Goal: Task Accomplishment & Management: Manage account settings

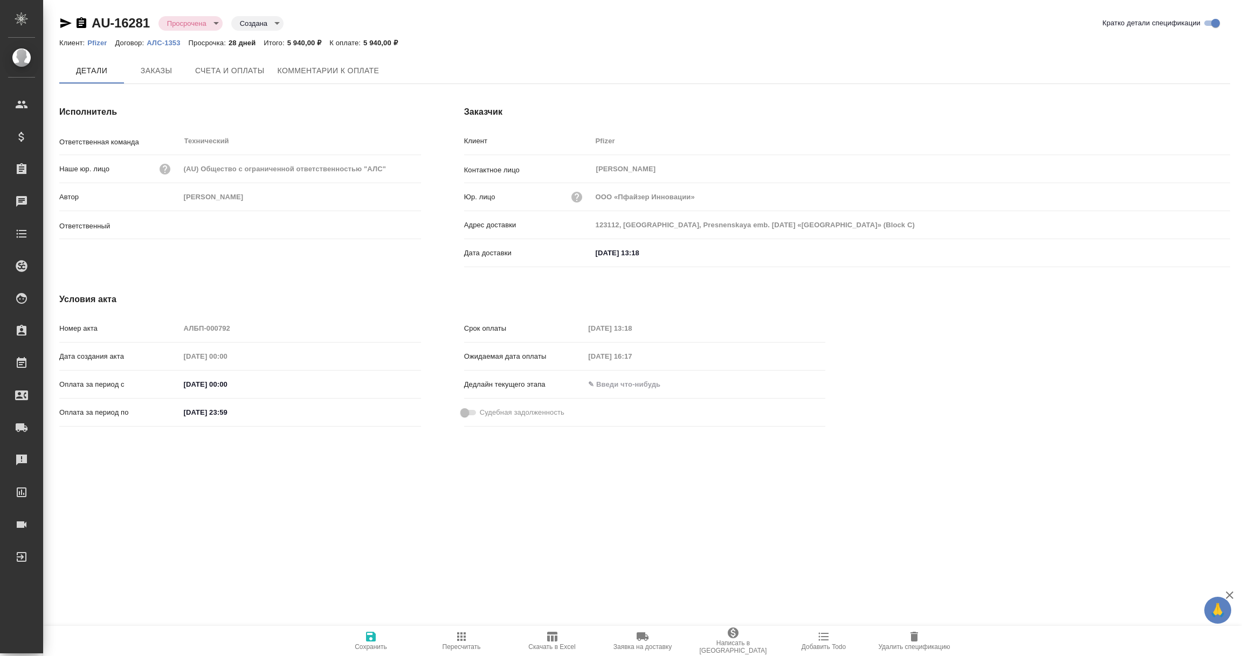
type input "Никифорова Валерия"
click at [344, 66] on span "Комментарии к оплате" at bounding box center [329, 71] width 102 height 13
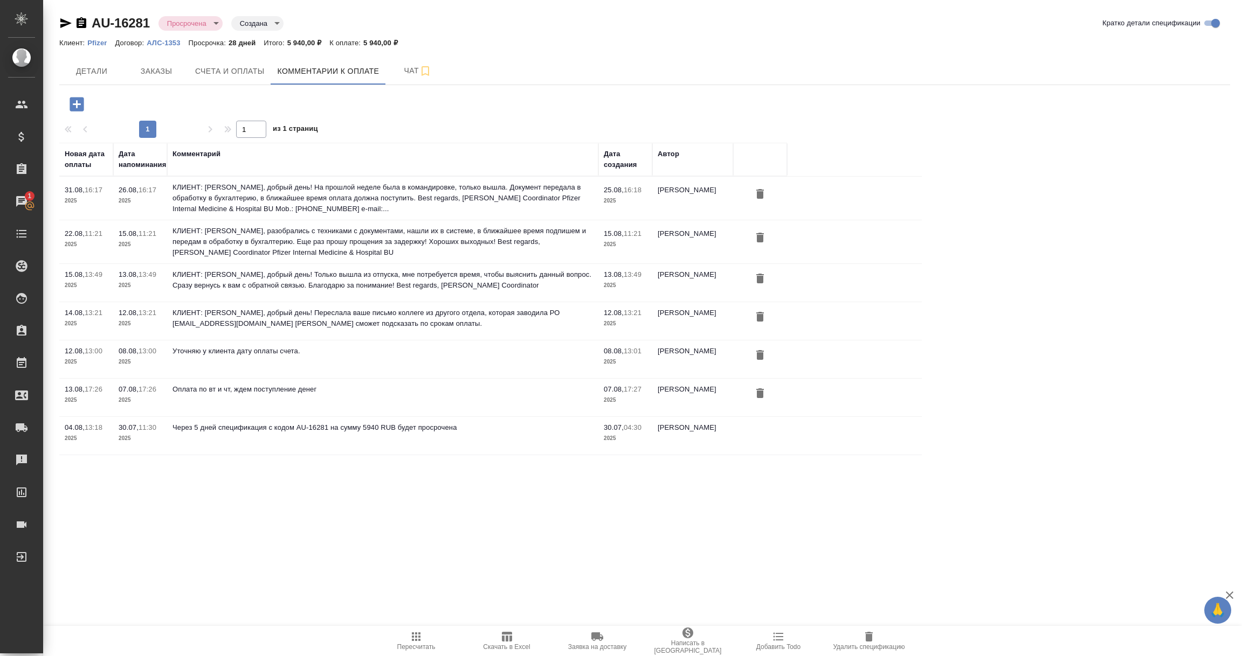
click at [78, 105] on icon "button" at bounding box center [77, 104] width 14 height 14
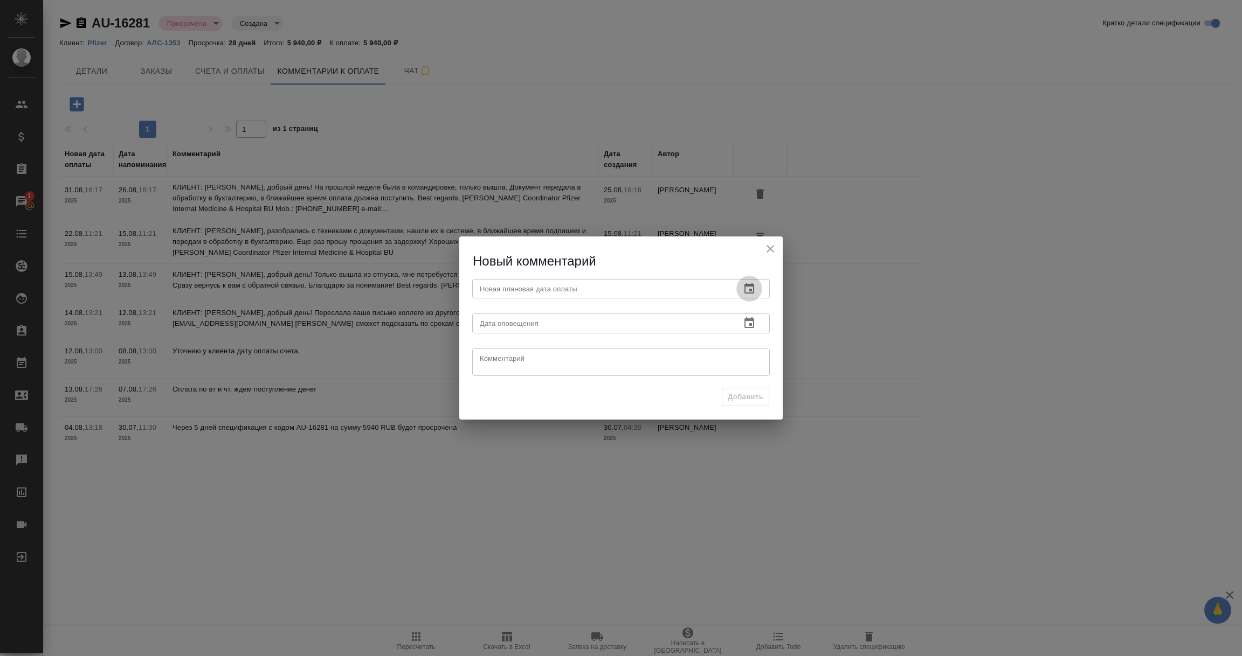
click at [754, 289] on icon "button" at bounding box center [749, 288] width 13 height 13
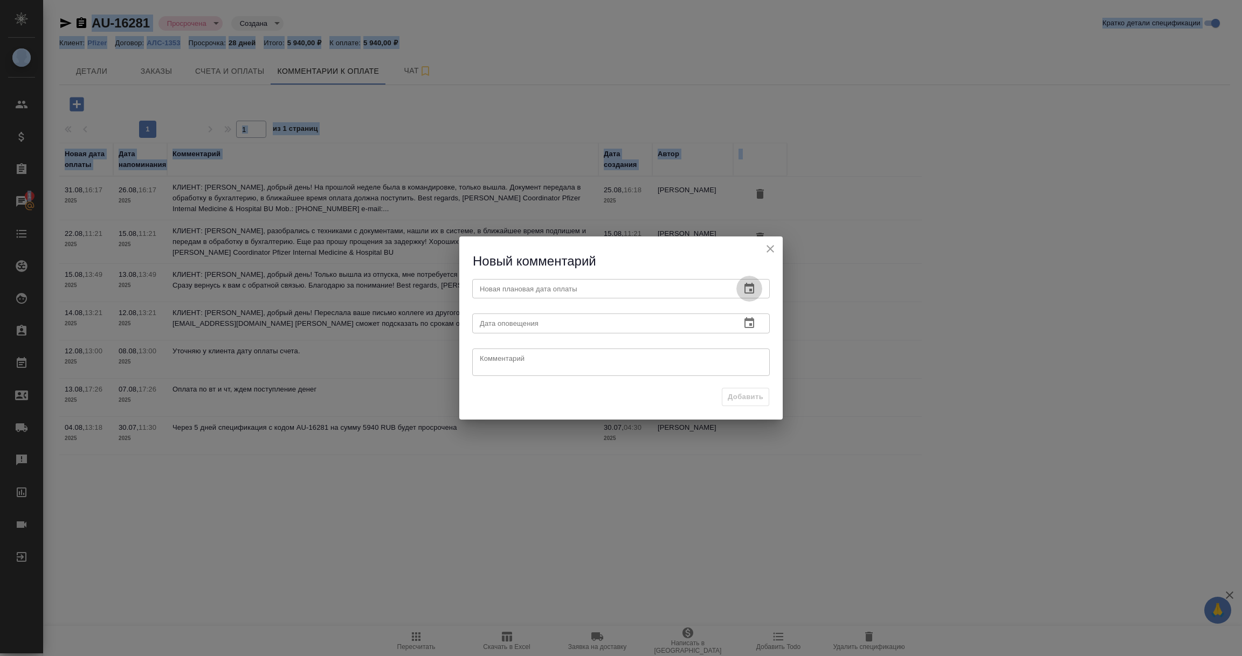
click at [752, 290] on icon "button" at bounding box center [749, 288] width 13 height 13
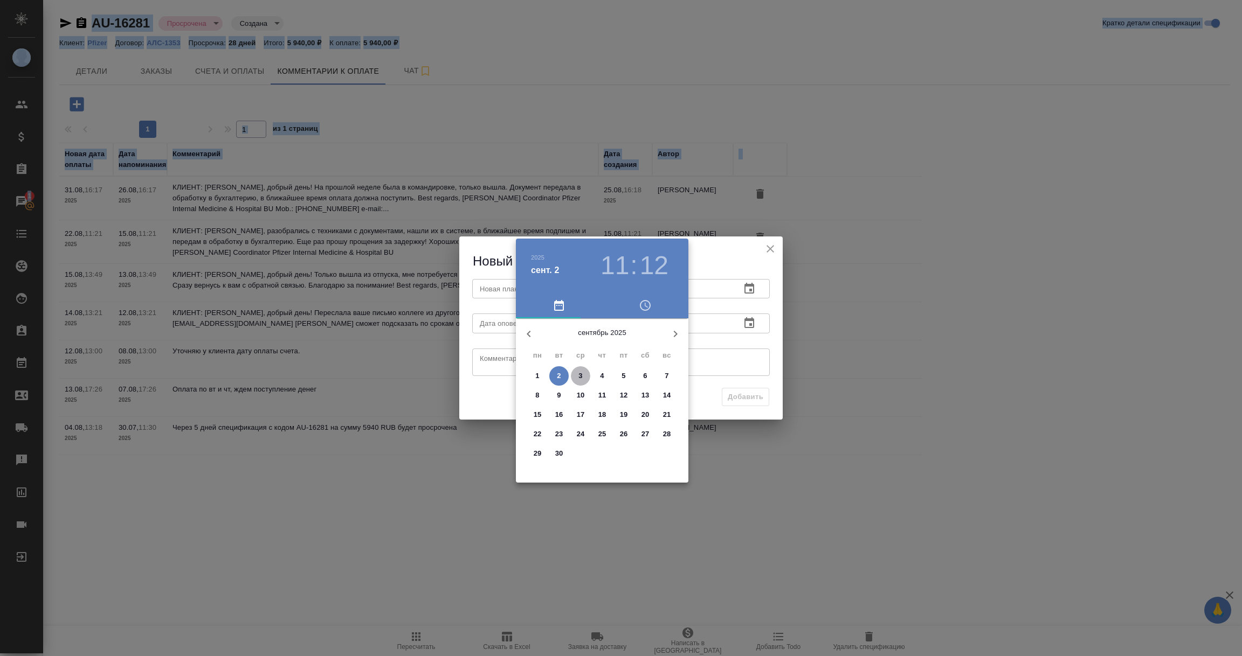
click at [578, 374] on p "3" at bounding box center [580, 376] width 4 height 11
type input "03.09.2025 11:12"
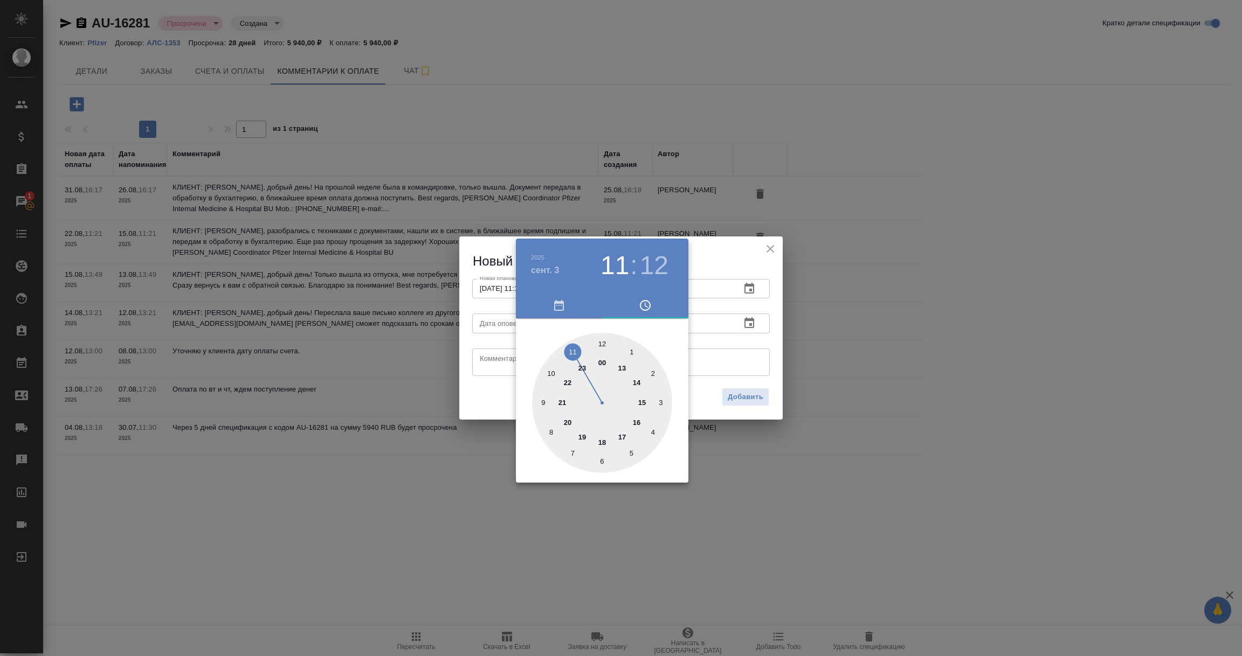
click at [750, 323] on div at bounding box center [621, 328] width 1242 height 656
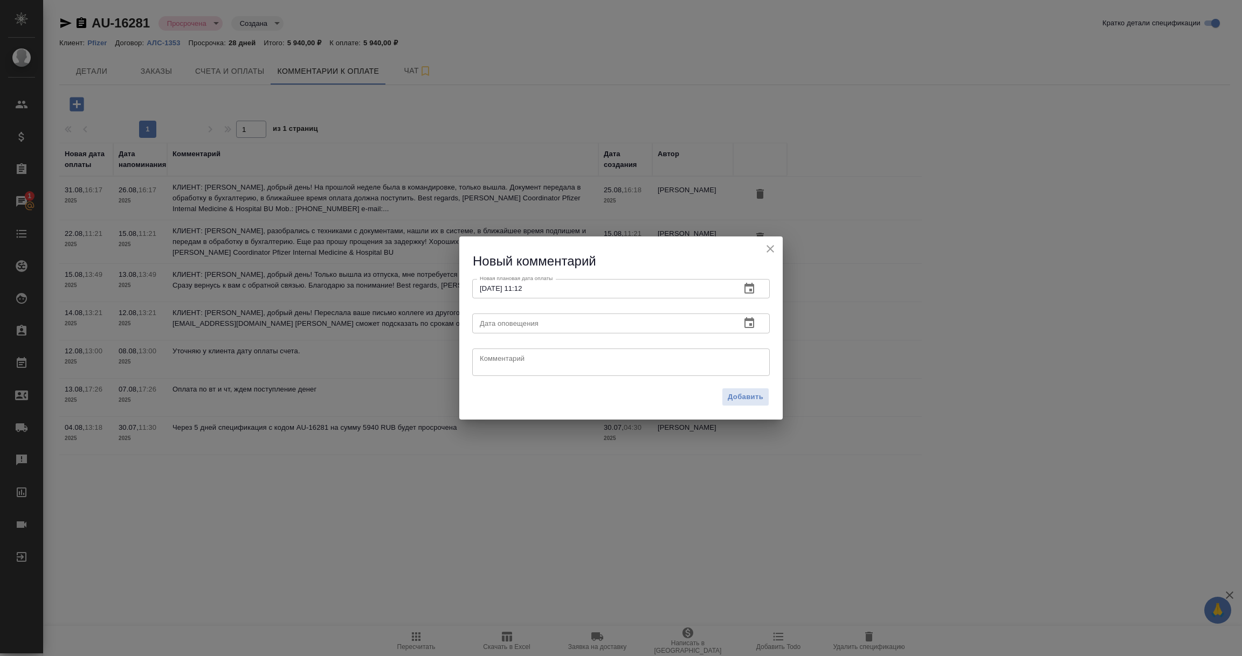
click at [750, 323] on icon "button" at bounding box center [749, 323] width 13 height 13
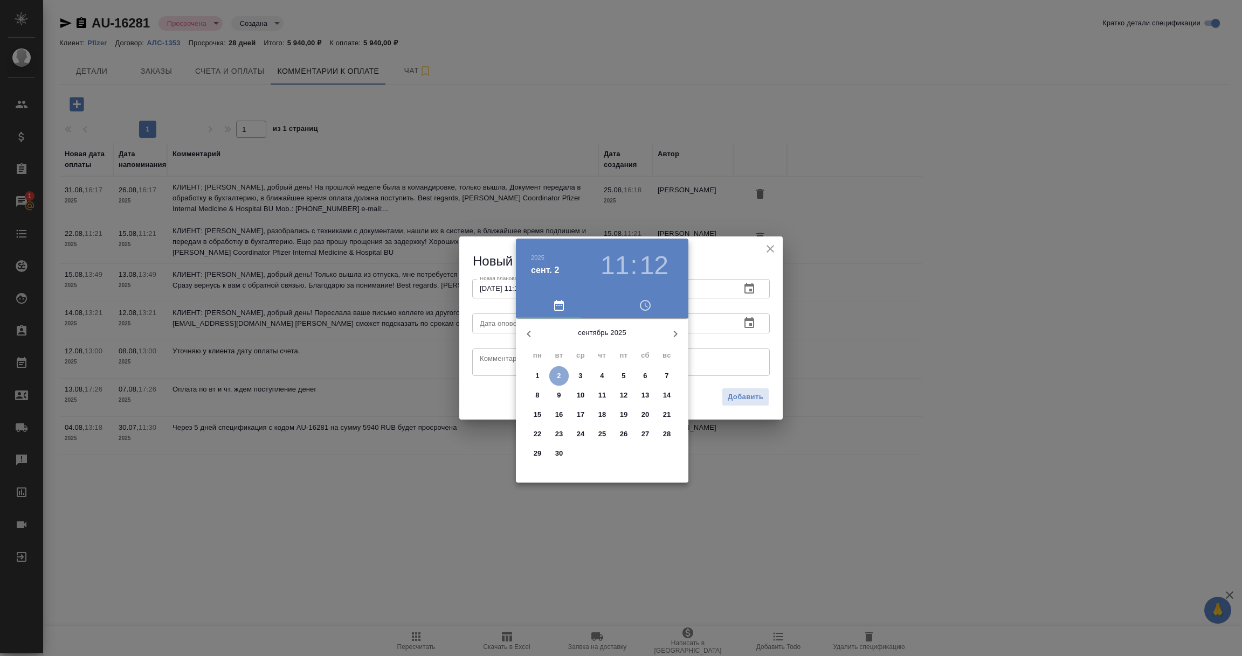
click at [559, 374] on p "2" at bounding box center [559, 376] width 4 height 11
type input "02.09.2025 11:12"
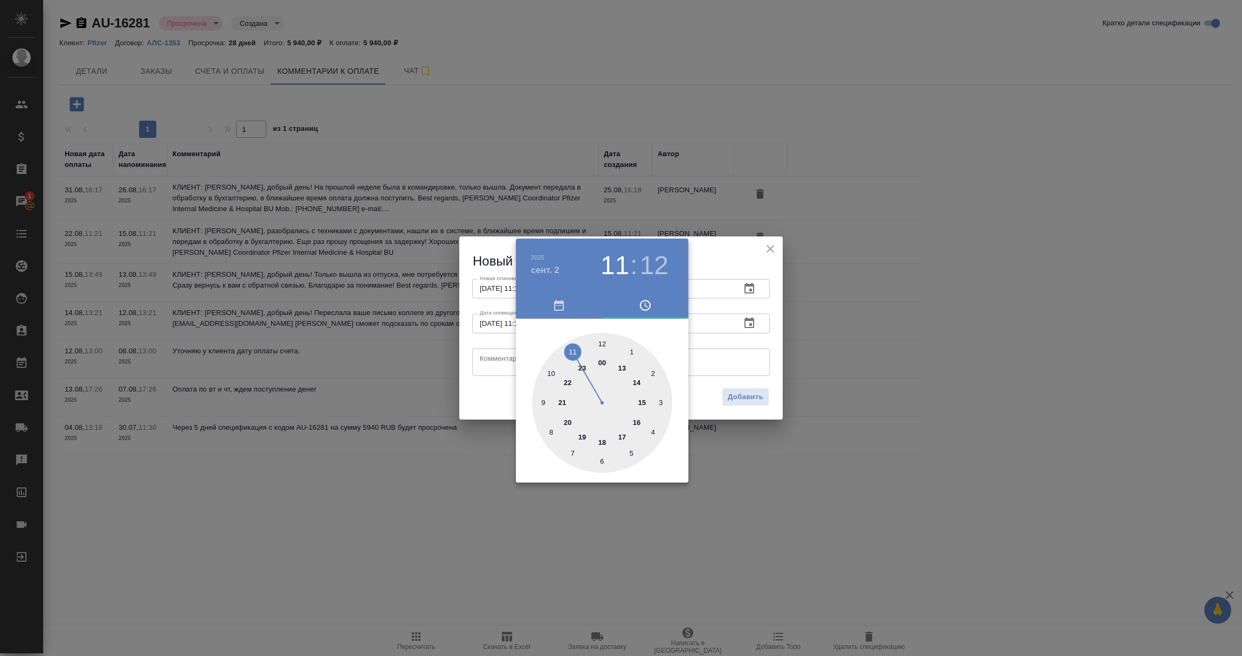
click at [725, 325] on div at bounding box center [621, 328] width 1242 height 656
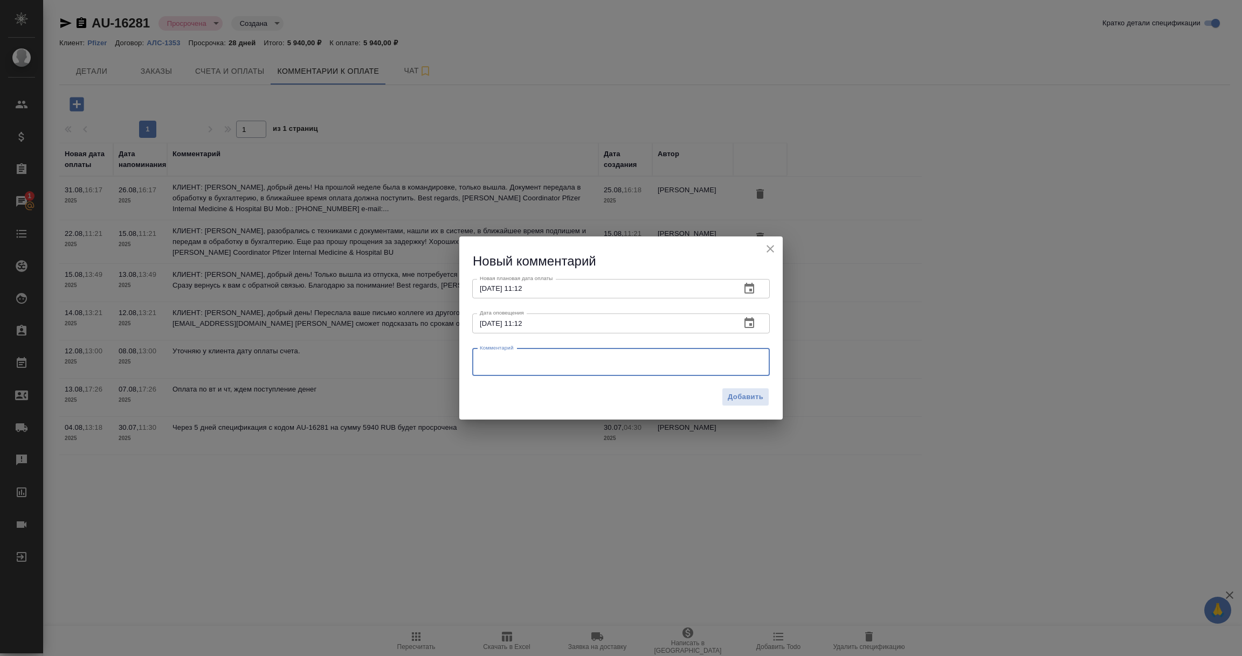
click at [577, 365] on textarea at bounding box center [621, 362] width 282 height 16
type textarea "О"
type textarea "Счет оплачен 02.09.2025"
click at [758, 399] on span "Добавить" at bounding box center [745, 397] width 36 height 12
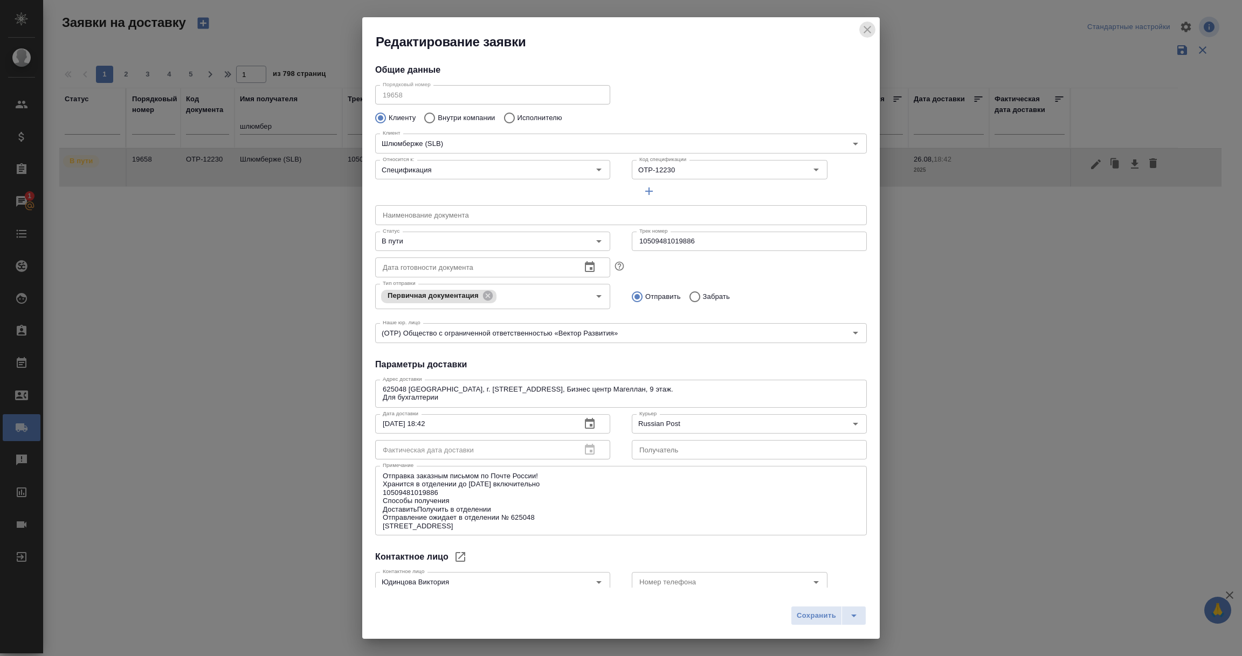
click at [869, 34] on icon "close" at bounding box center [867, 29] width 13 height 13
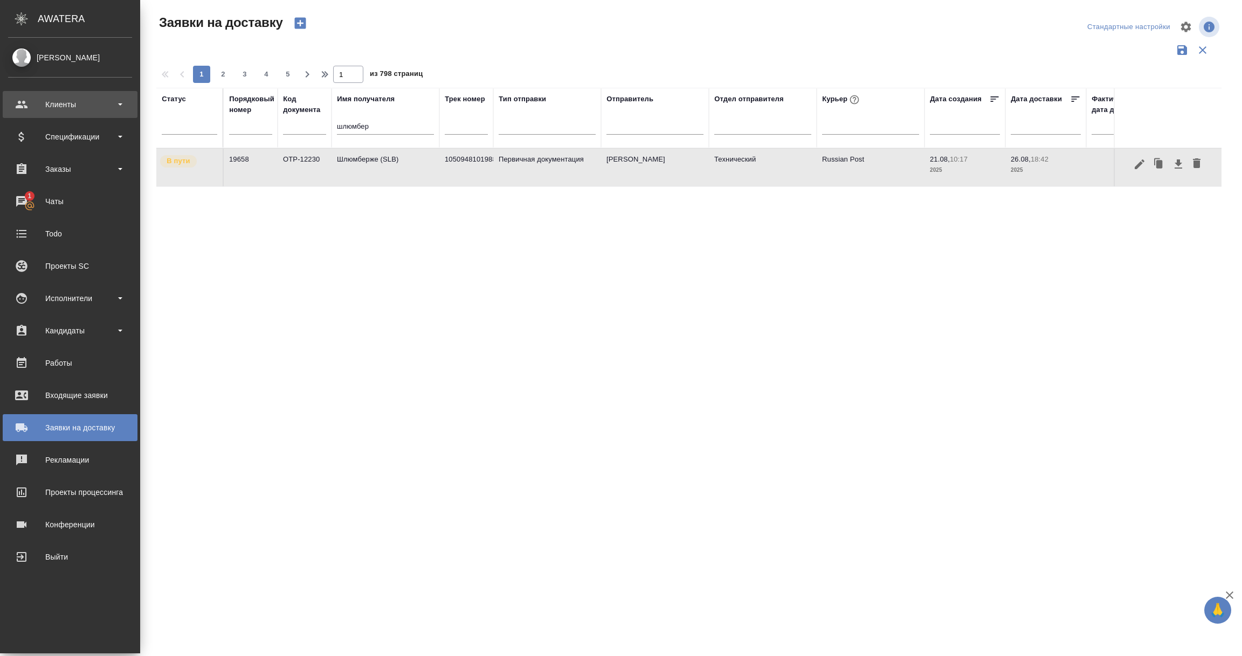
click at [74, 105] on div "Клиенты" at bounding box center [70, 104] width 124 height 16
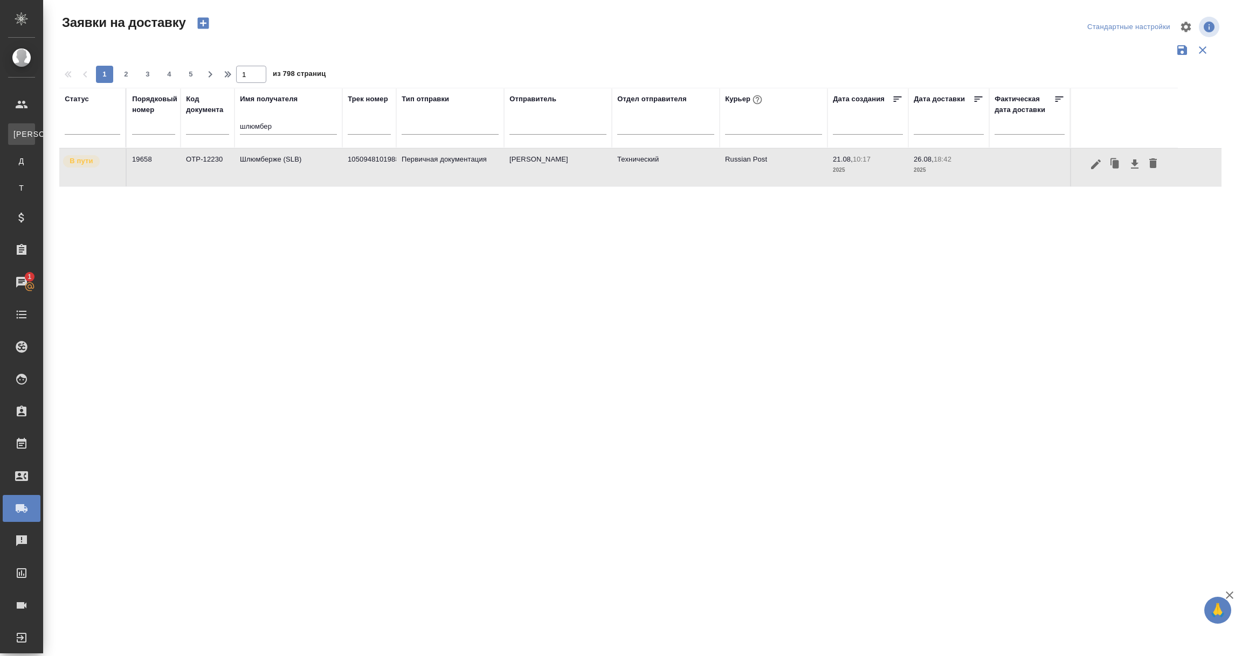
click at [16, 137] on div "Клиенты" at bounding box center [8, 134] width 16 height 11
select select "RU"
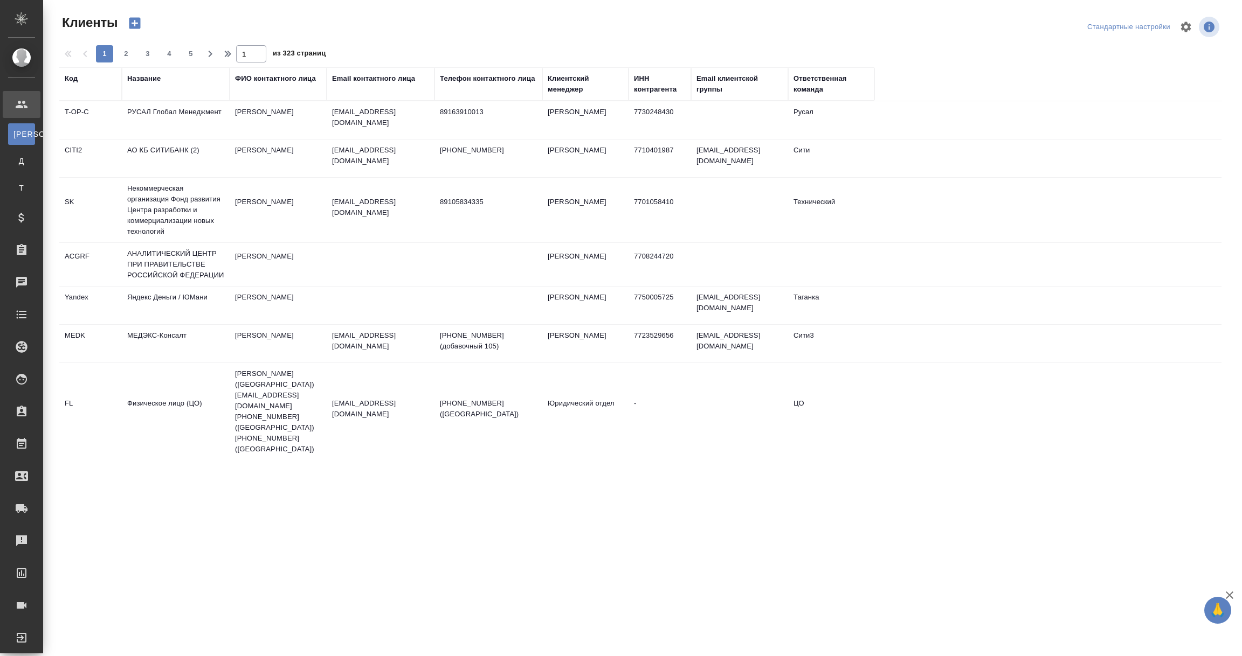
click at [155, 82] on div "Название" at bounding box center [143, 78] width 33 height 11
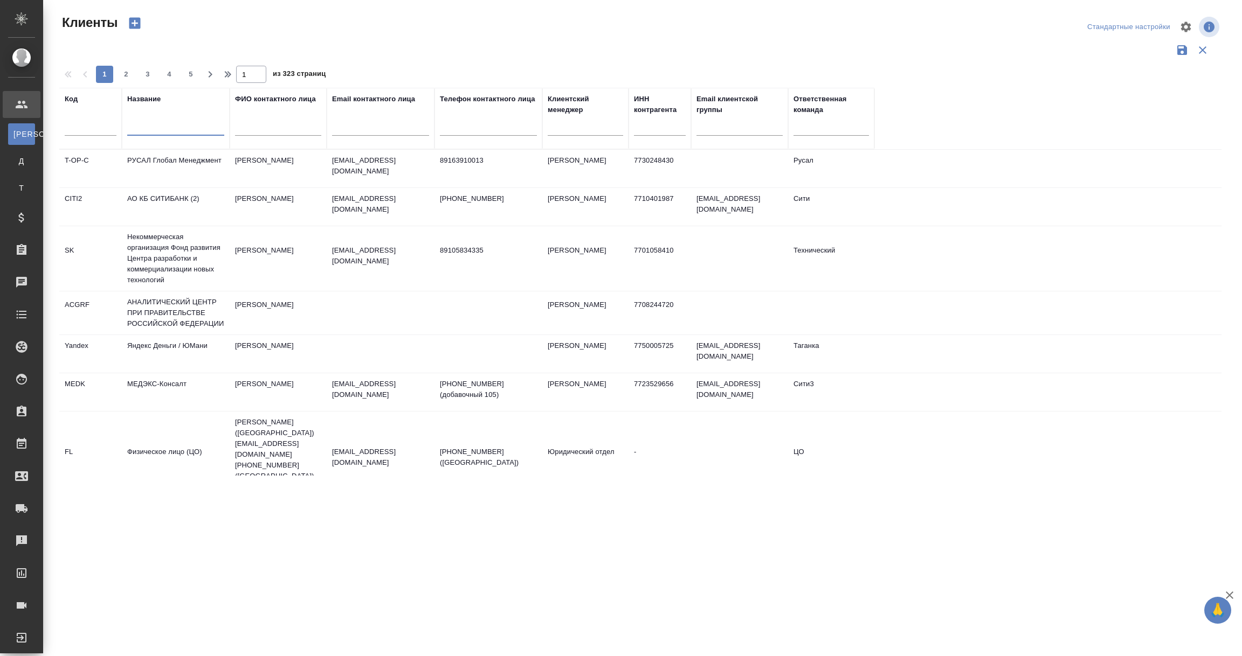
click at [145, 127] on input "text" at bounding box center [175, 128] width 97 height 13
paste input "АО «Премьер-Фарма»"
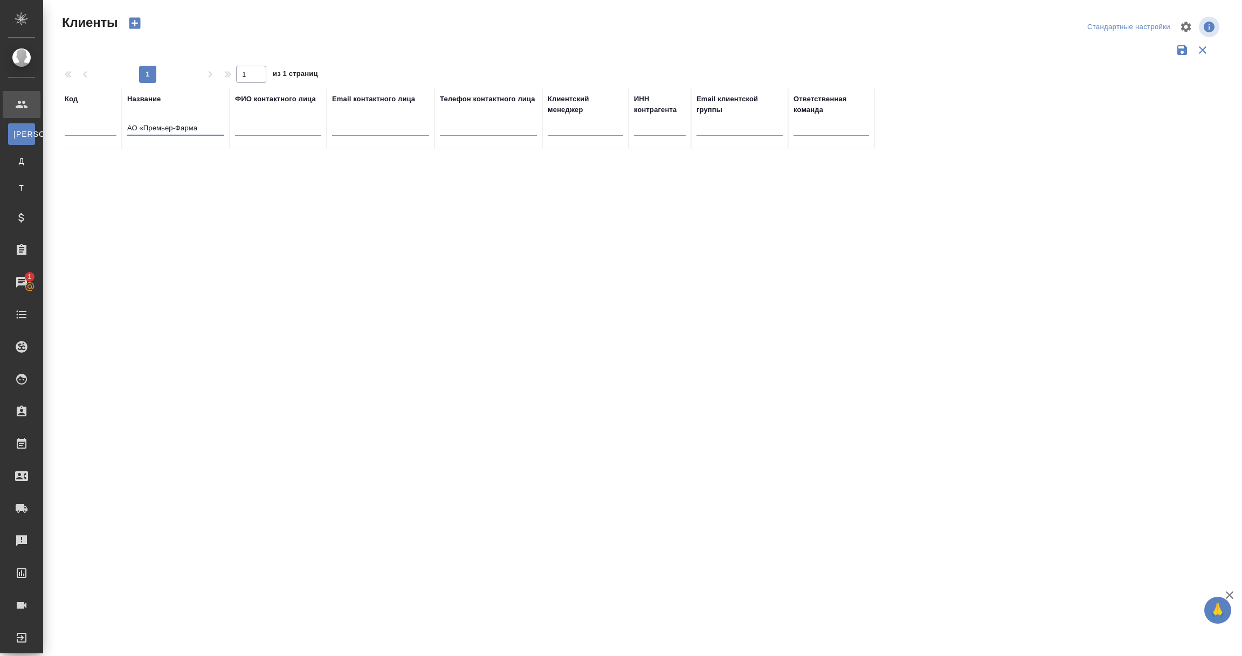
click at [145, 127] on input "АО «Премьер-Фарма" at bounding box center [175, 128] width 97 height 13
click at [203, 131] on input "Премьер-Фарма" at bounding box center [175, 128] width 97 height 13
type input "П"
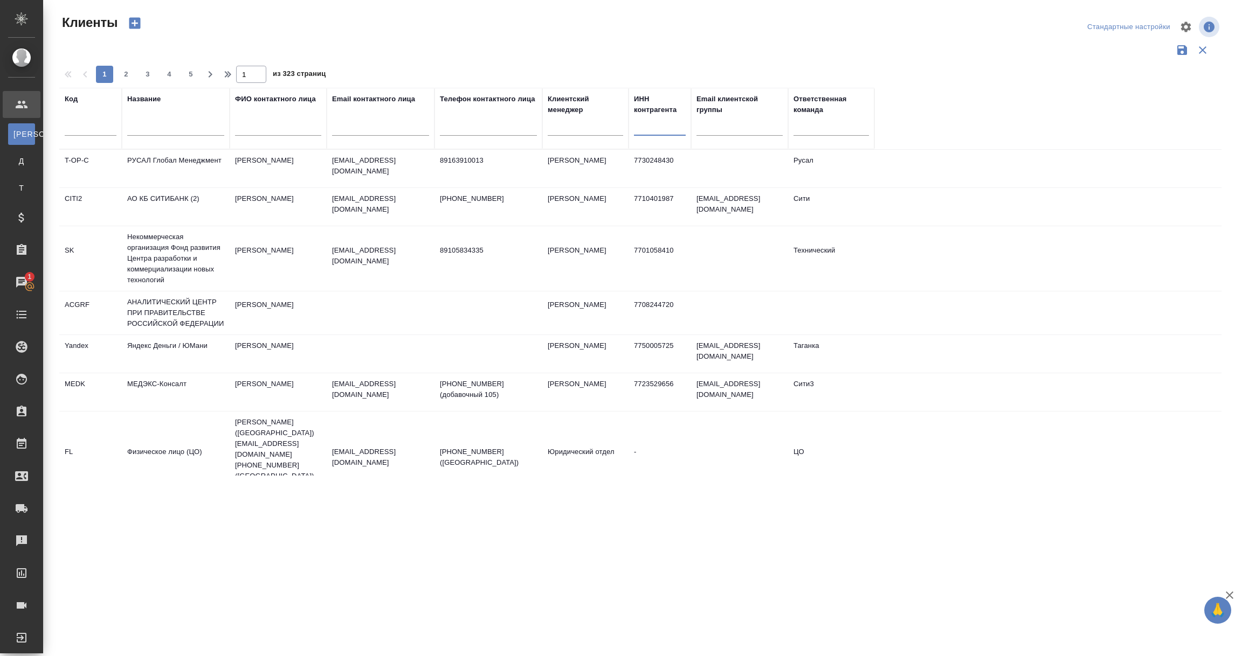
paste input "9701157101"
click at [648, 122] on input "9701157101" at bounding box center [660, 128] width 52 height 13
type input "9701157101"
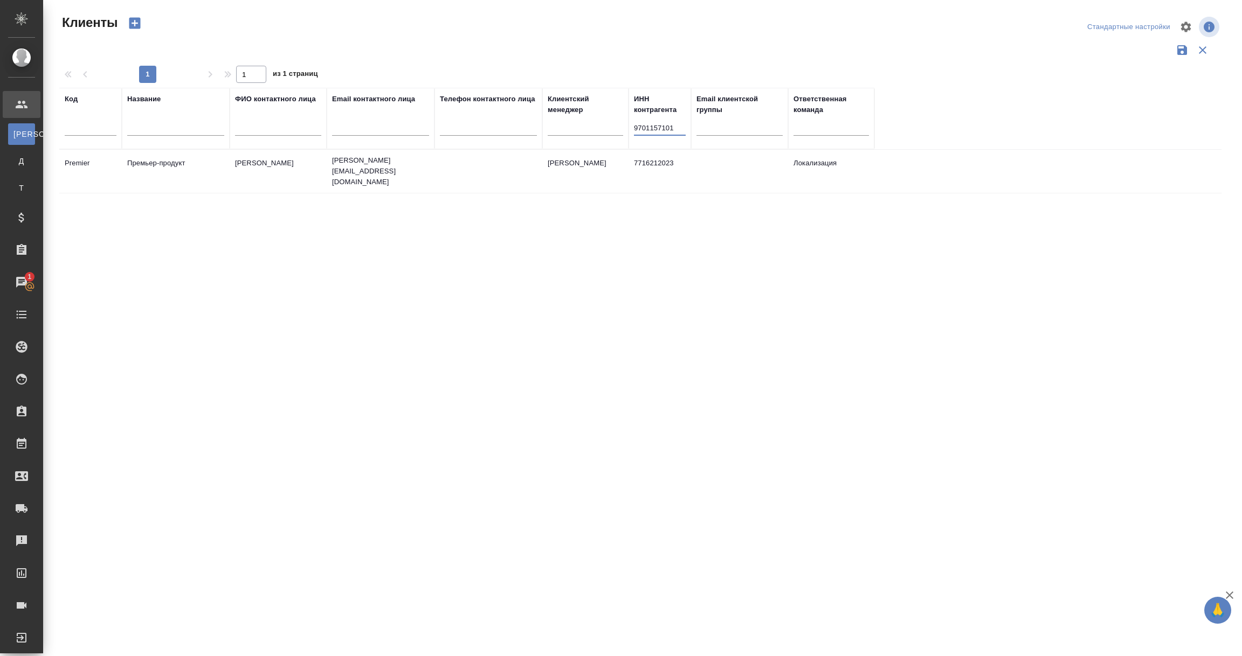
click at [171, 166] on td "Премьер-продукт" at bounding box center [176, 171] width 108 height 38
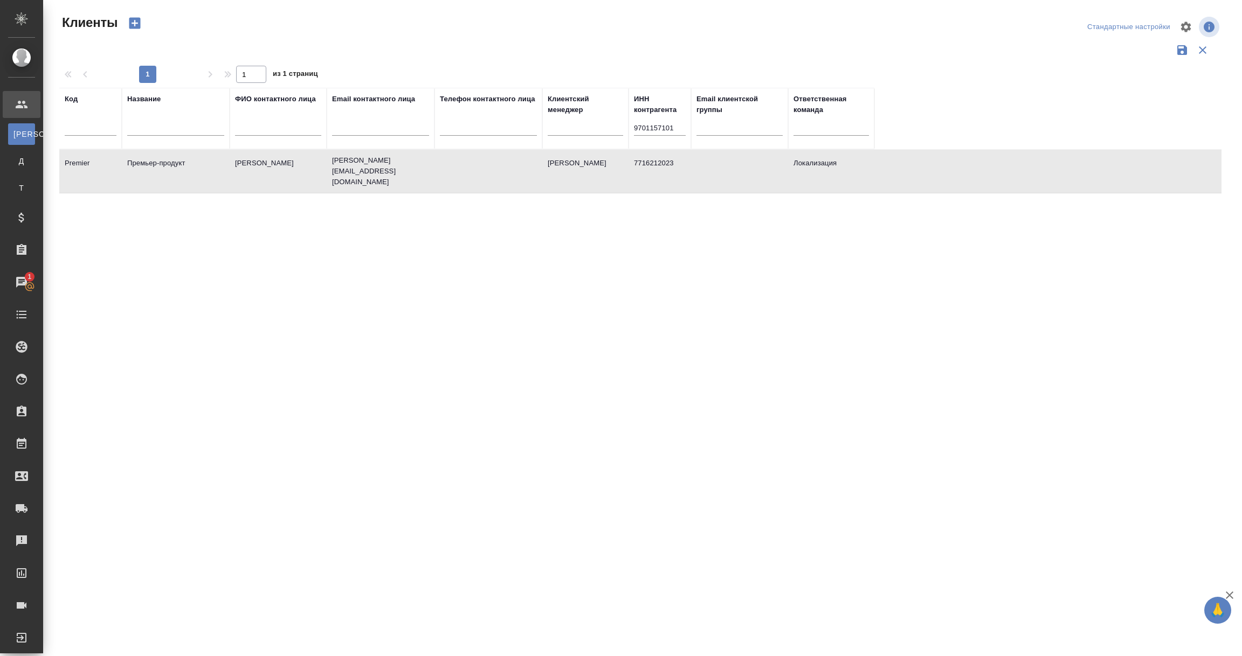
click at [171, 166] on td "Премьер-продукт" at bounding box center [176, 171] width 108 height 38
click at [161, 163] on td "Премьер-продукт" at bounding box center [176, 171] width 108 height 38
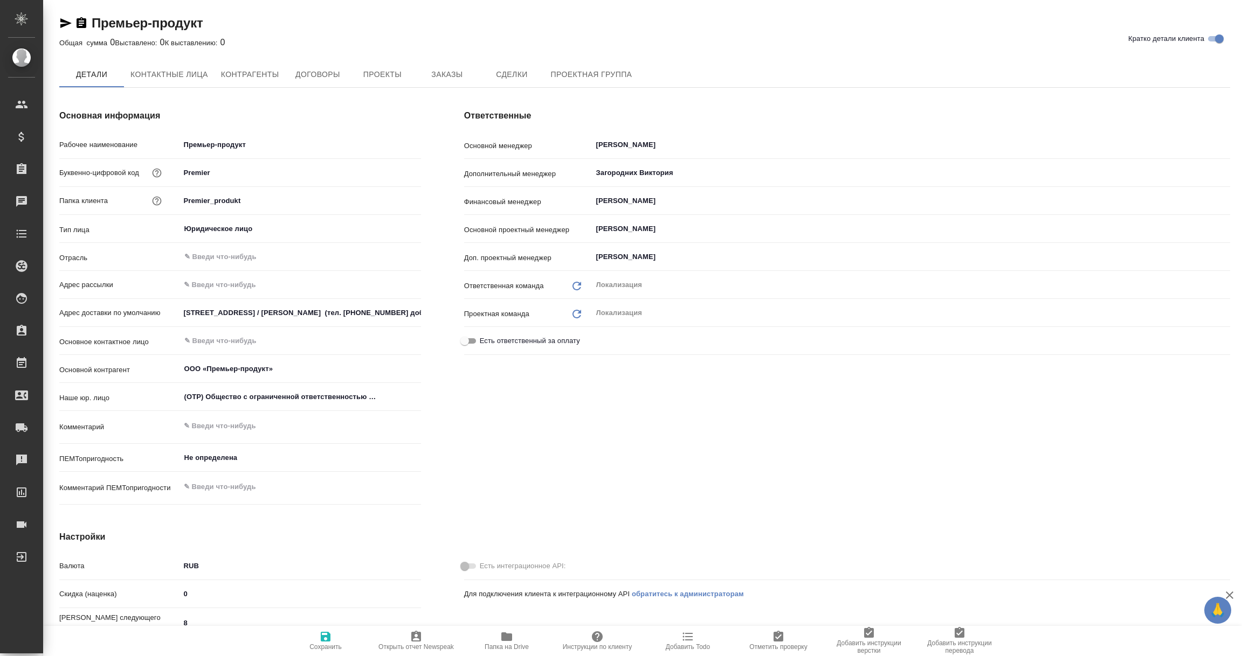
type textarea "x"
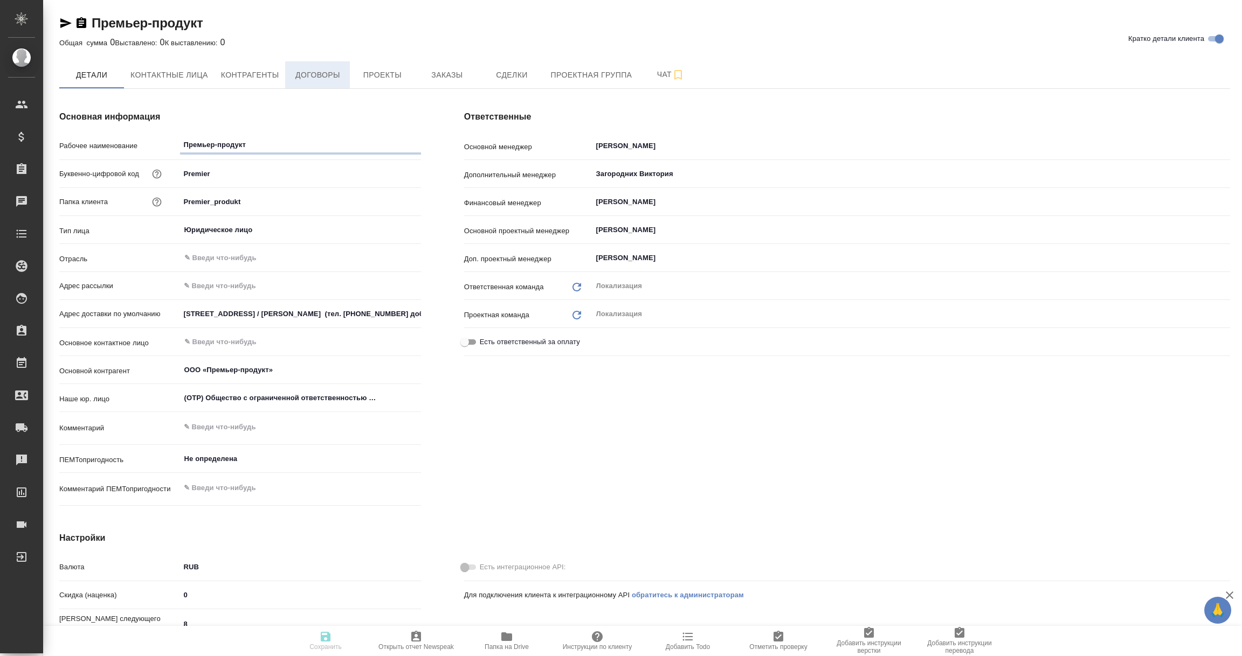
type textarea "x"
click at [318, 72] on span "Договоры" at bounding box center [318, 74] width 52 height 13
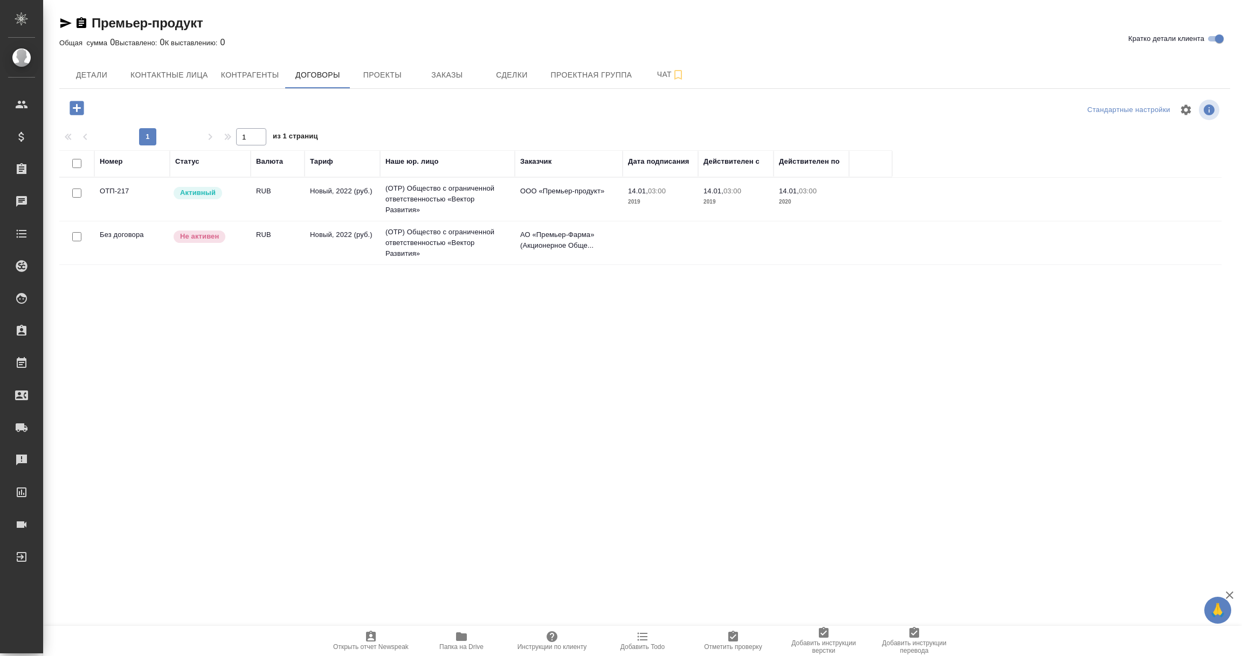
click at [134, 247] on td "Без договора" at bounding box center [131, 243] width 75 height 38
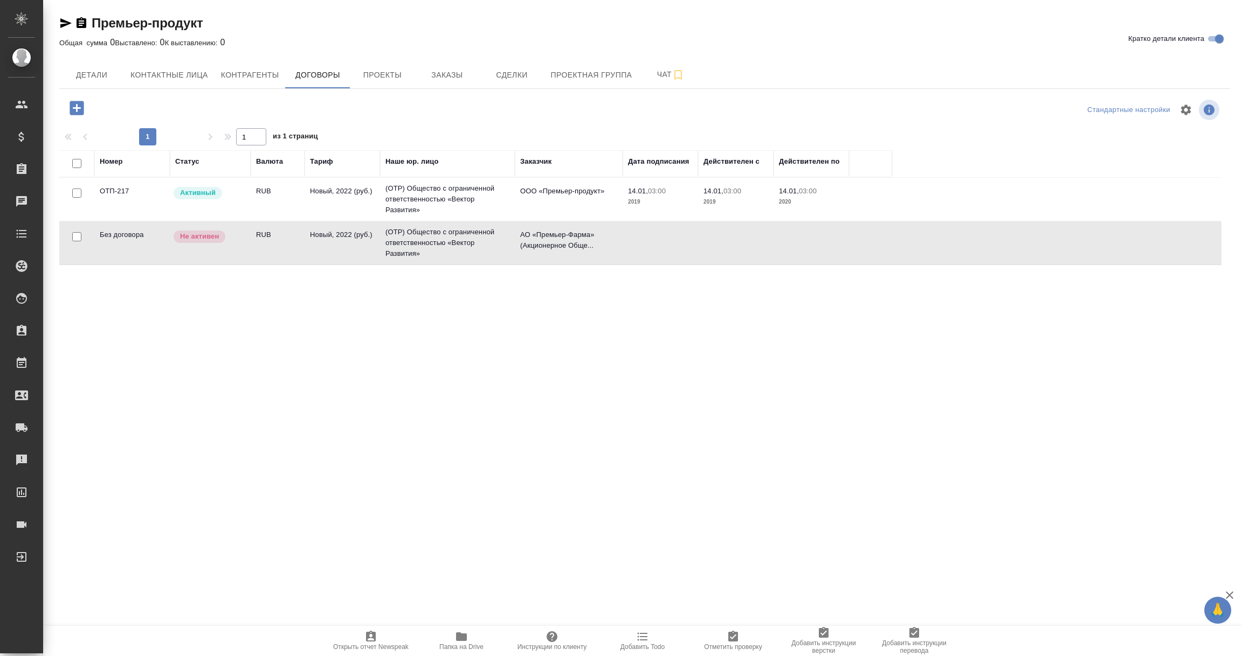
click at [134, 247] on td "Без договора" at bounding box center [131, 243] width 75 height 38
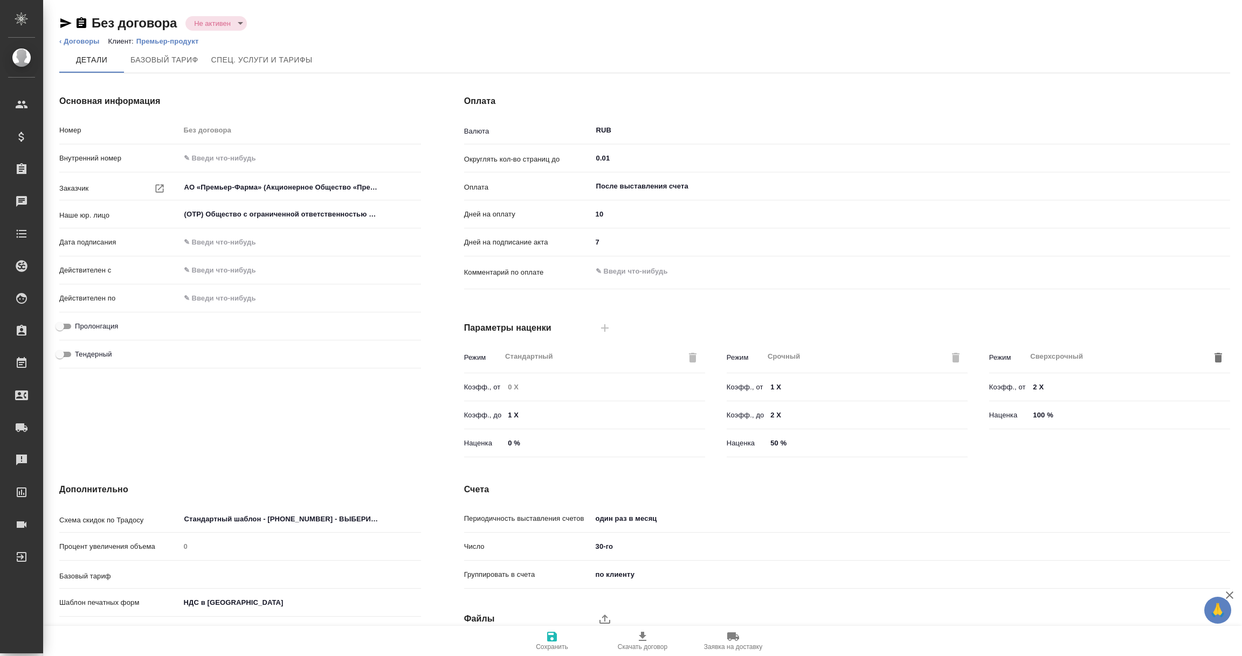
type input "Новый, 2022 (руб.)"
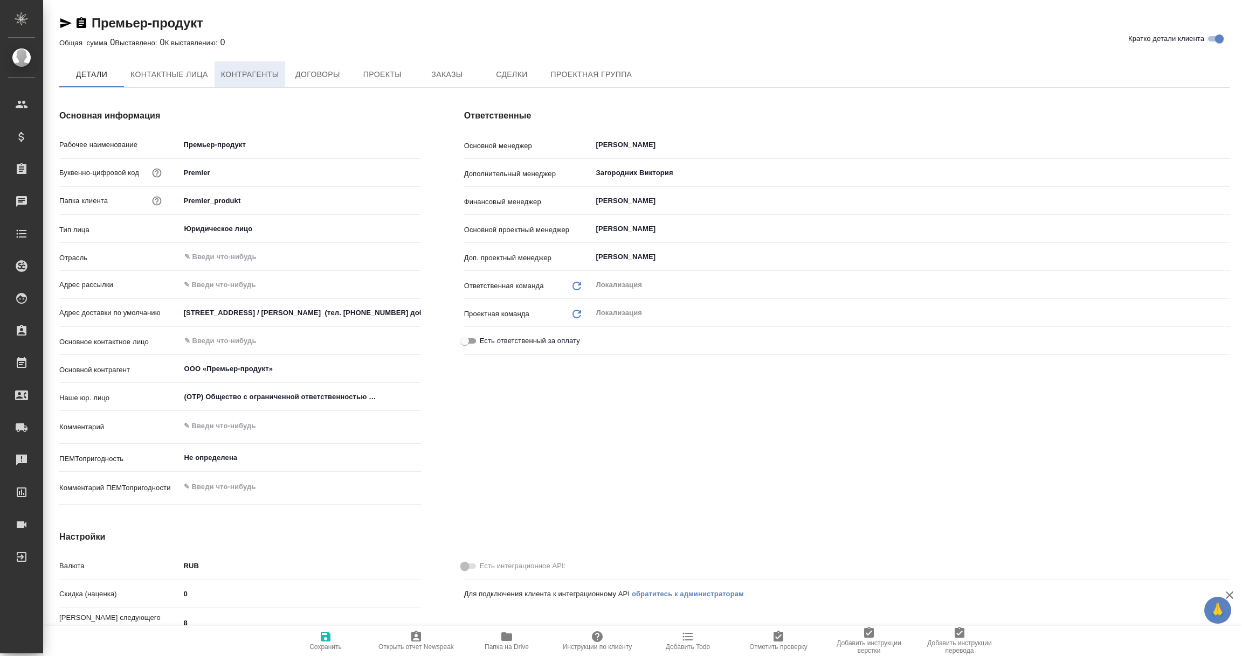
type textarea "x"
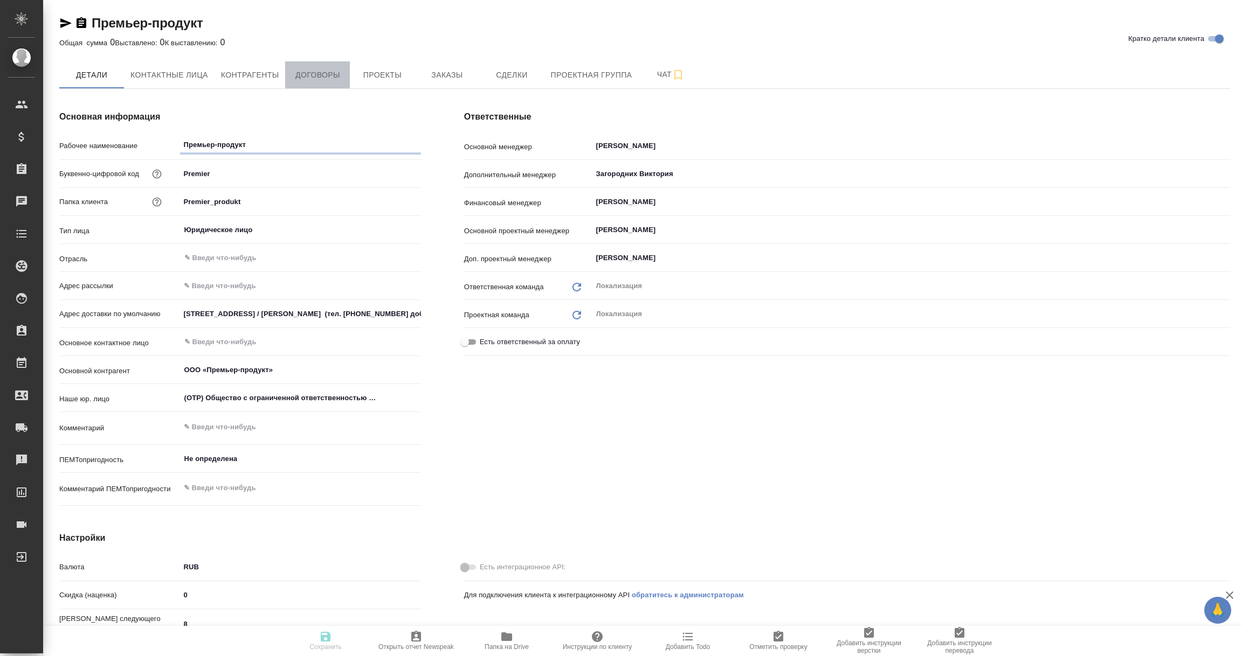
type textarea "x"
click at [309, 73] on span "Договоры" at bounding box center [318, 74] width 52 height 13
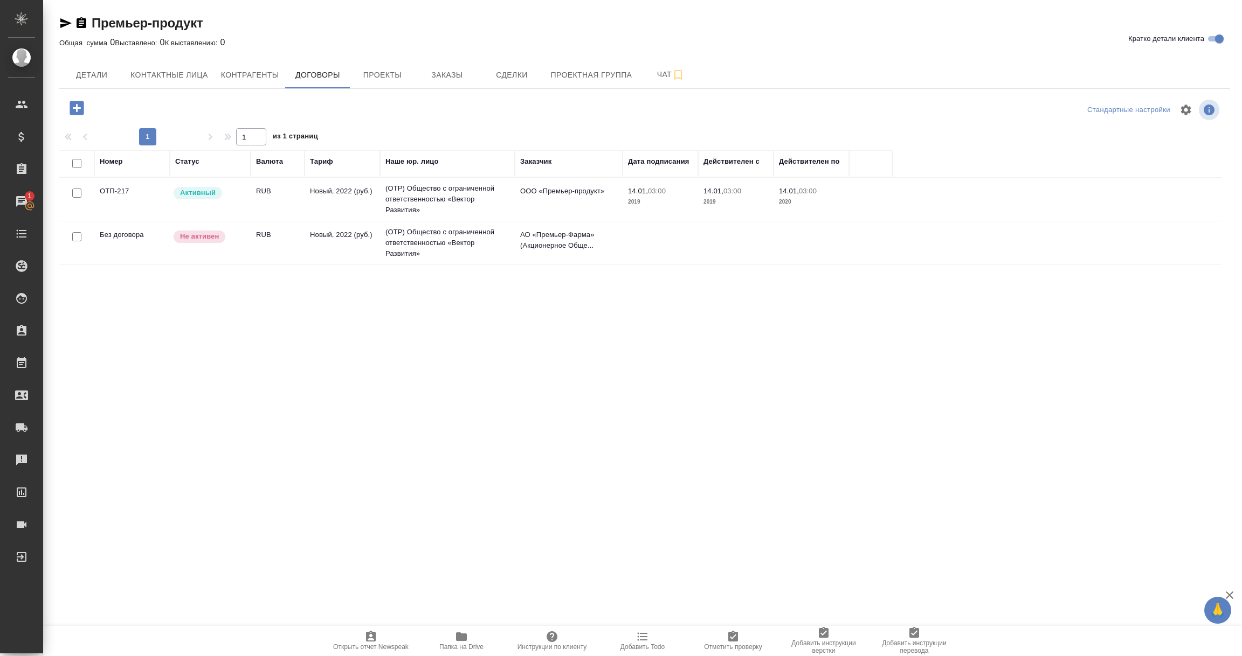
click at [131, 245] on td "Без договора" at bounding box center [131, 243] width 75 height 38
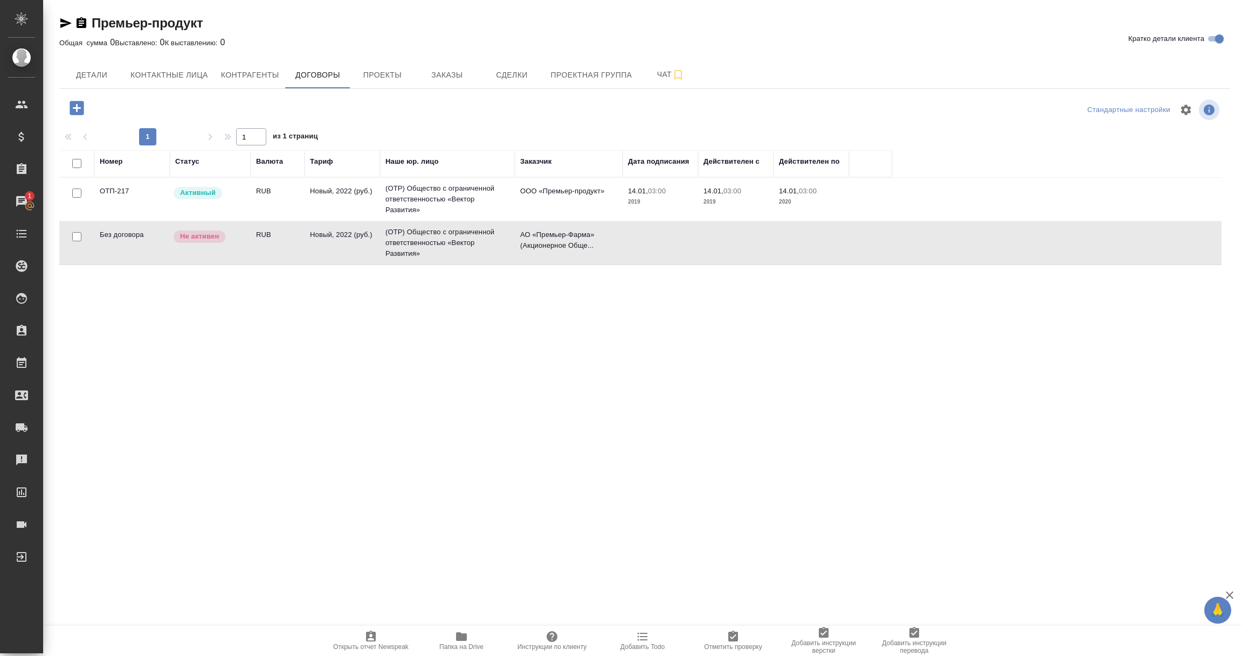
click at [131, 245] on td "Без договора" at bounding box center [131, 243] width 75 height 38
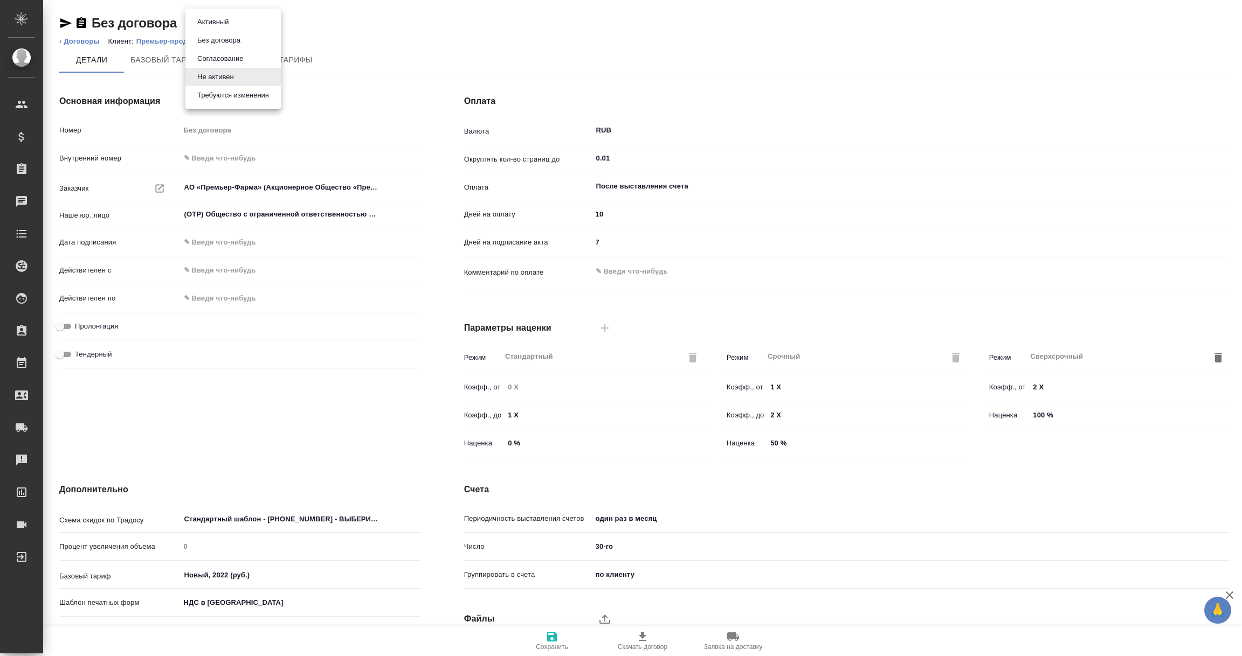
click at [234, 22] on body "🙏 .cls-1 fill:#fff; AWATERA Vorobyova Ekaterina Клиенты Спецификации Заказы Чат…" at bounding box center [621, 328] width 1242 height 656
click at [227, 16] on button "Активный" at bounding box center [213, 22] width 38 height 12
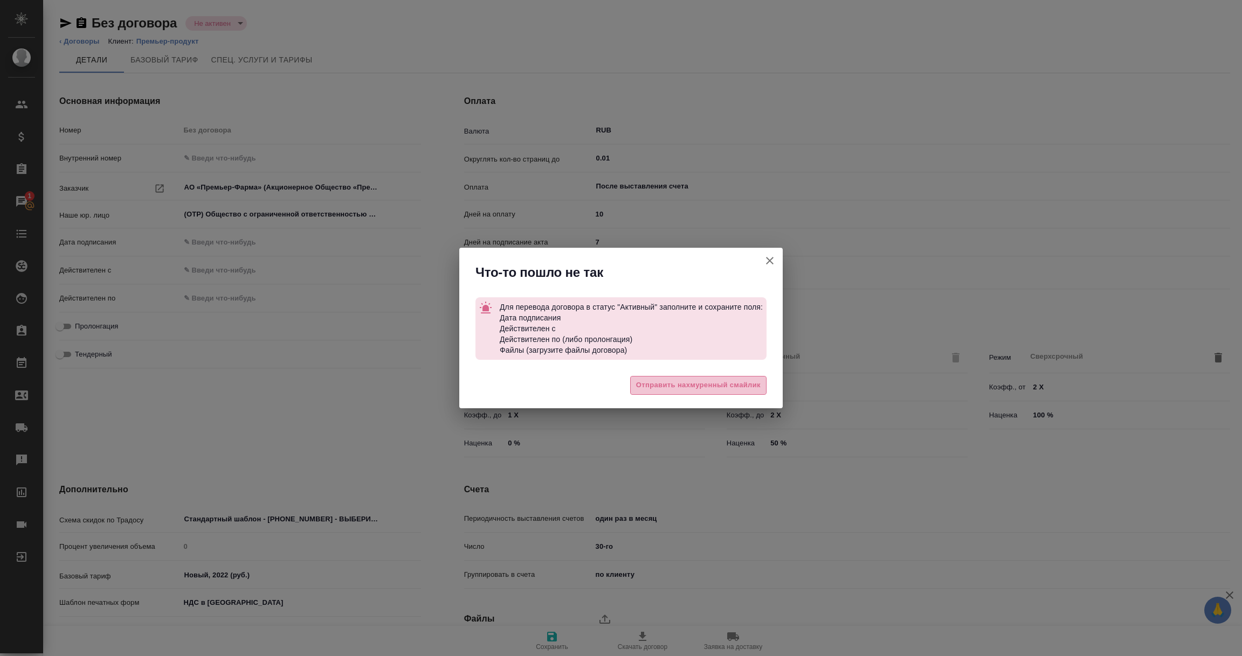
click at [657, 384] on span "Отправить нахмуренный смайлик" at bounding box center [698, 385] width 124 height 12
type input "АО «Премьер-Фарма» (Акционерное Общество «Премьер-Фарма»)"
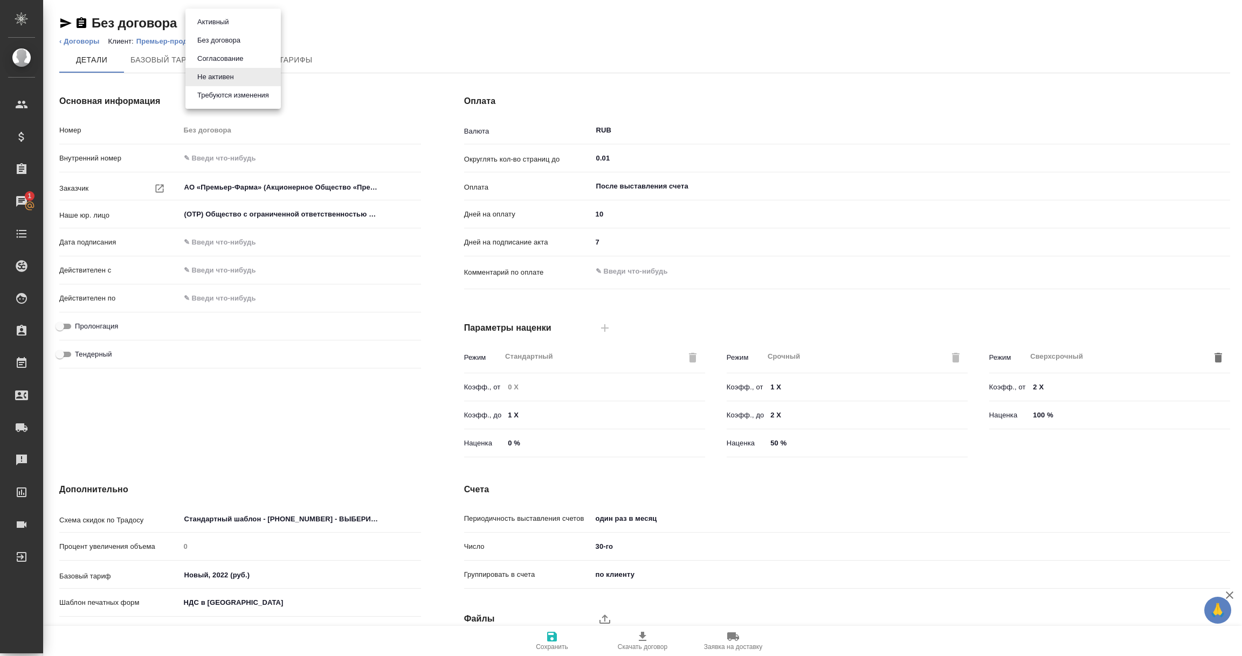
click at [235, 18] on body "🙏 .cls-1 fill:#fff; AWATERA Vorobyova Ekaterina Клиенты Спецификации Заказы 1 Ч…" at bounding box center [621, 328] width 1242 height 656
click at [235, 46] on li "Без договора" at bounding box center [232, 40] width 95 height 18
type input "Новый, 2022 (руб.)"
click at [558, 639] on icon "button" at bounding box center [551, 636] width 13 height 13
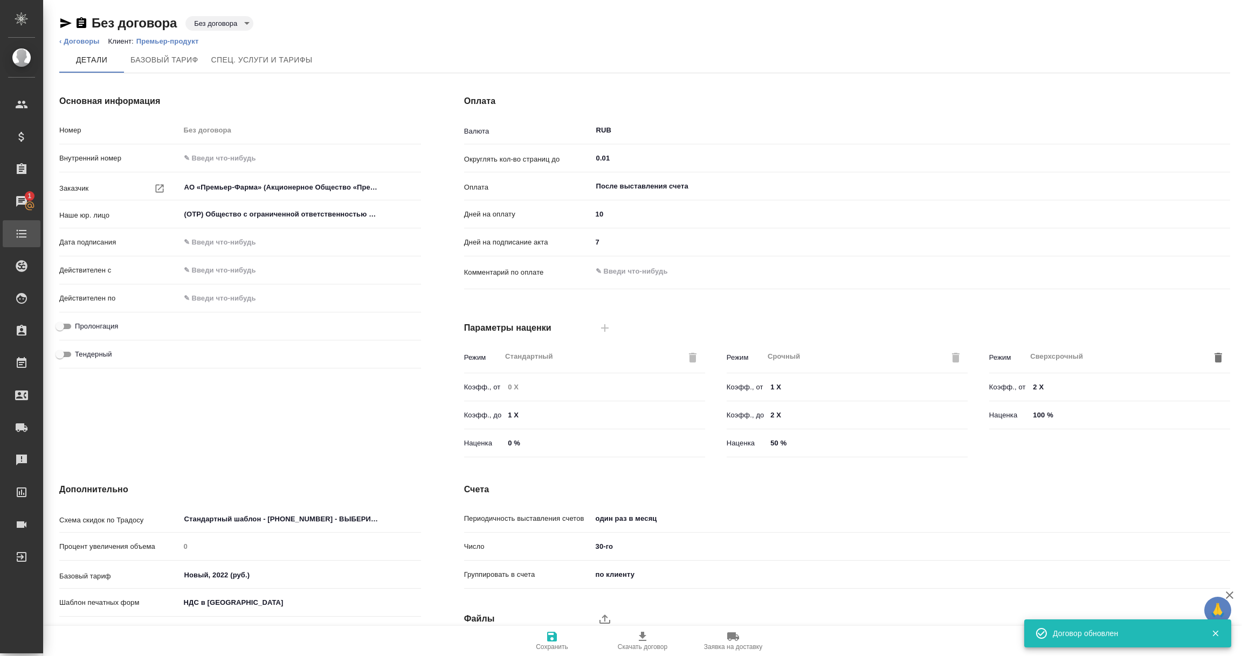
type input "АО «Премьер-Фарма» (Акционерное Общество «Премьер-Фарма»)"
type textarea "x"
type input "АО «Премьер-Фарма» (Акционерное Общество «Премьер-Фарма»)"
type textarea "x"
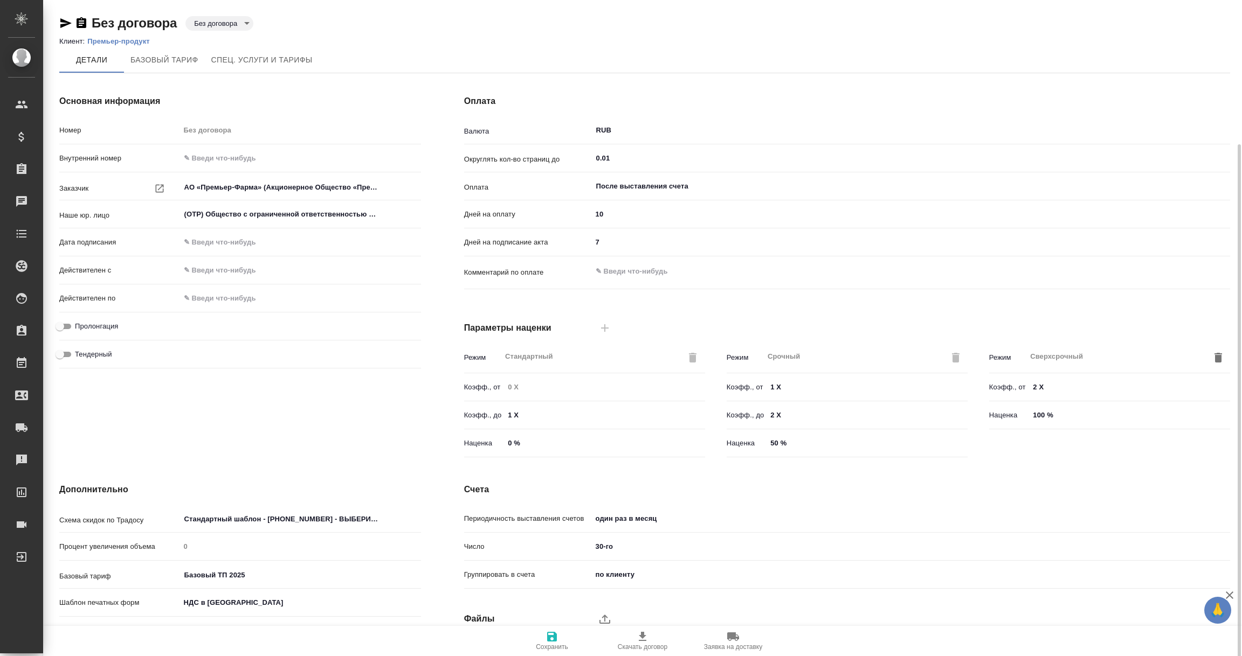
scroll to position [76, 0]
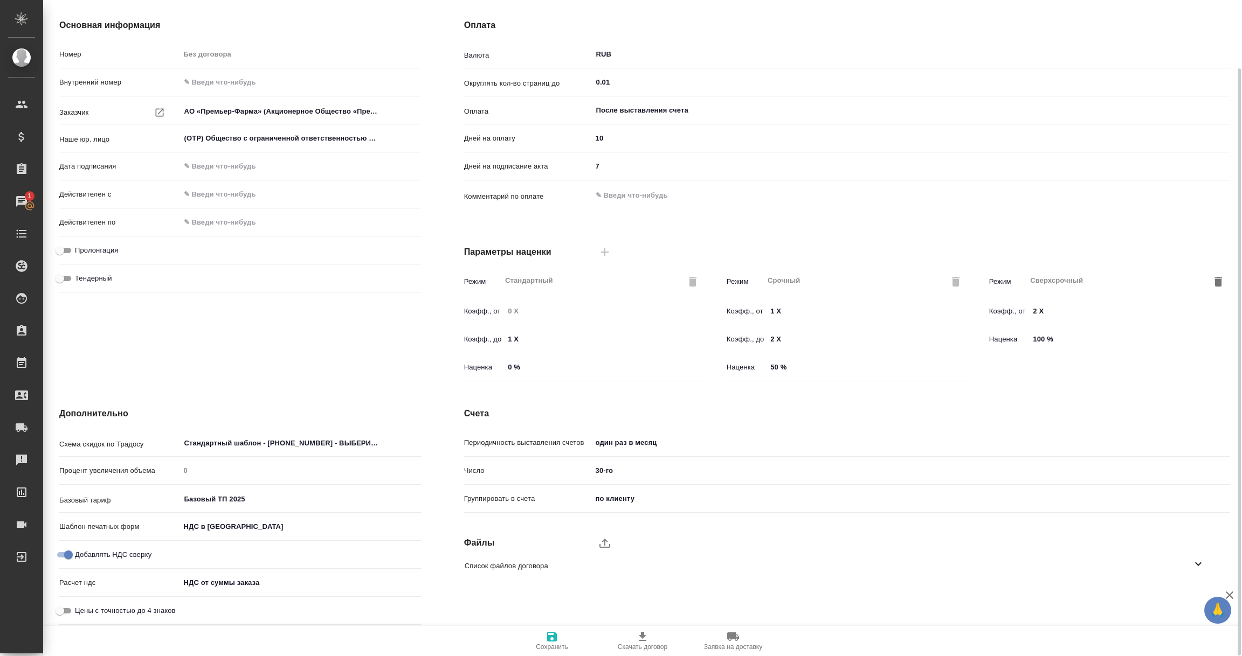
click at [235, 578] on body "🙏 .cls-1 fill:#fff; AWATERA Vorobyova Ekaterina Клиенты Спецификации Заказы 1 Ч…" at bounding box center [621, 328] width 1242 height 656
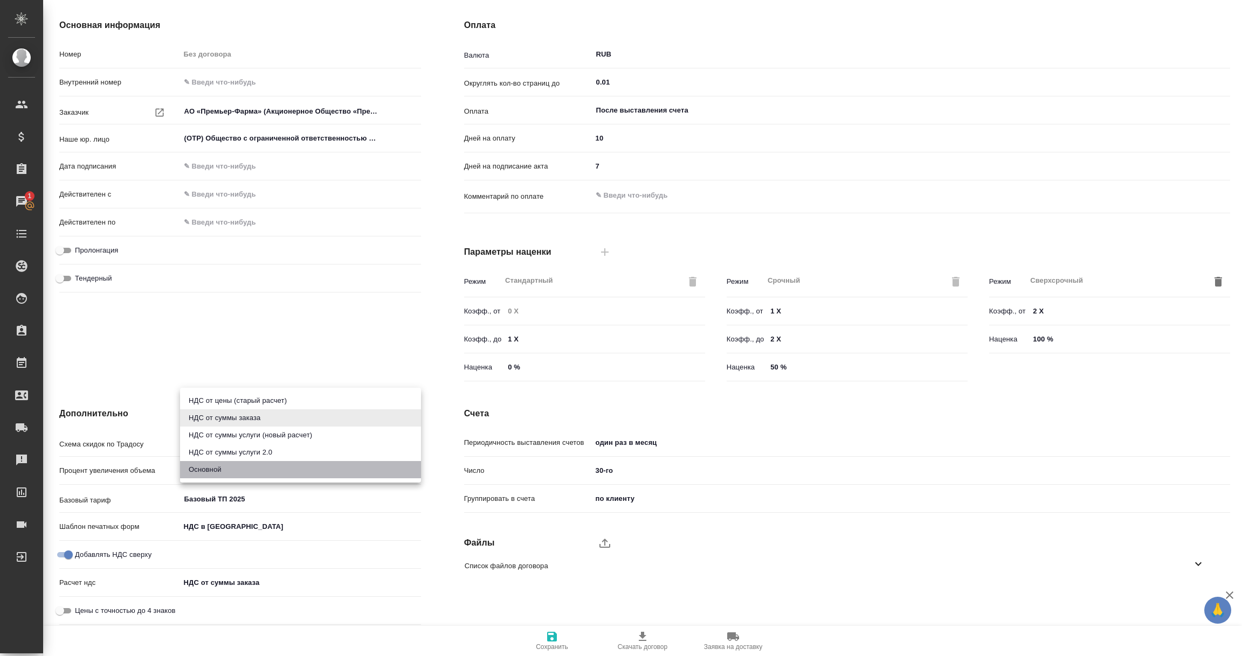
click at [199, 468] on li "Основной" at bounding box center [300, 469] width 241 height 17
type input "АО «Премьер-Фарма» (Акционерное Общество «Премьер-Фарма»)"
type input "basic"
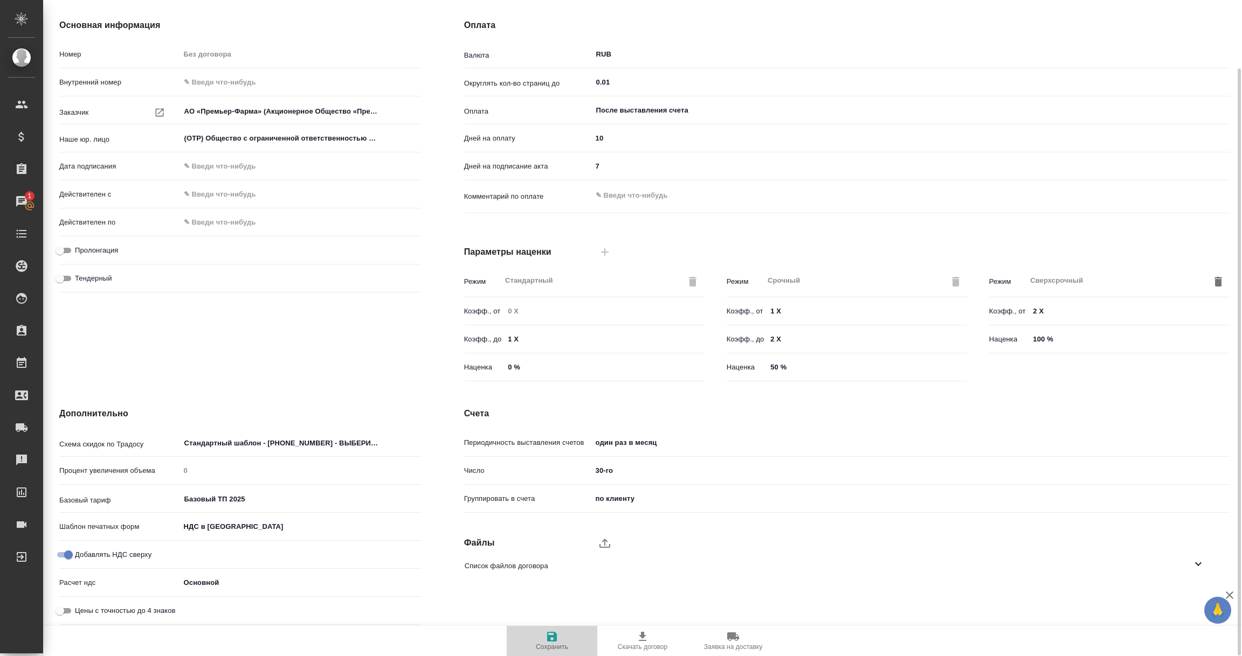
click at [555, 632] on icon "button" at bounding box center [551, 636] width 13 height 13
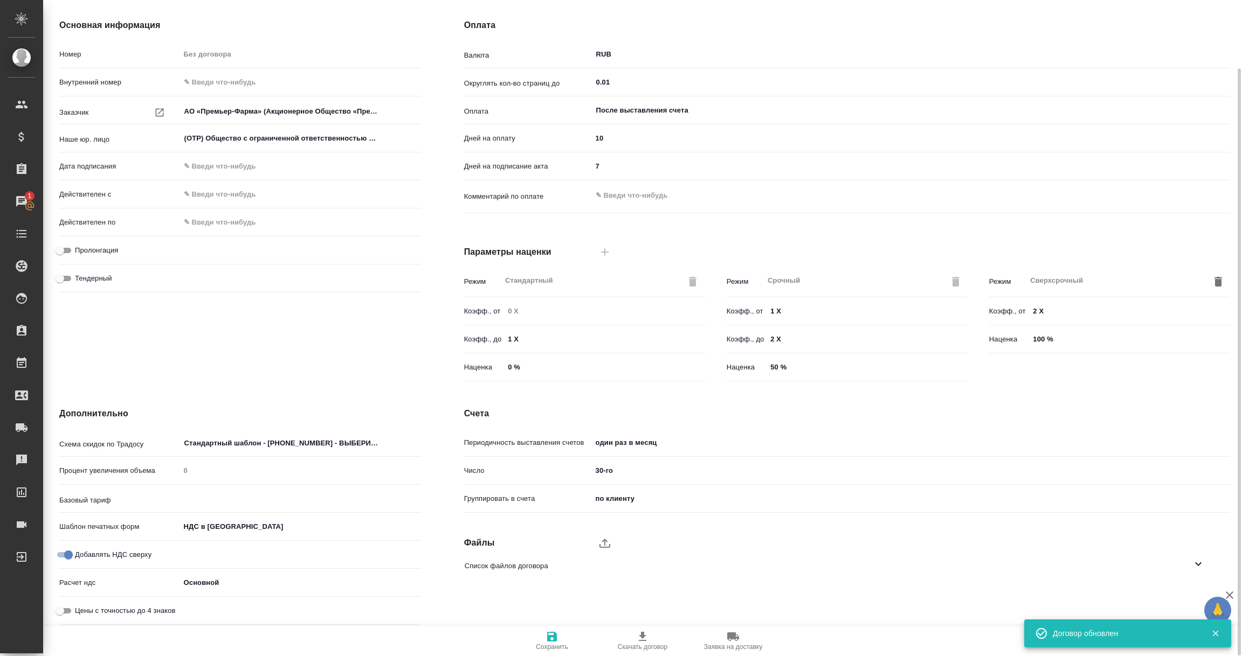
type input "Базовый ТП 2025"
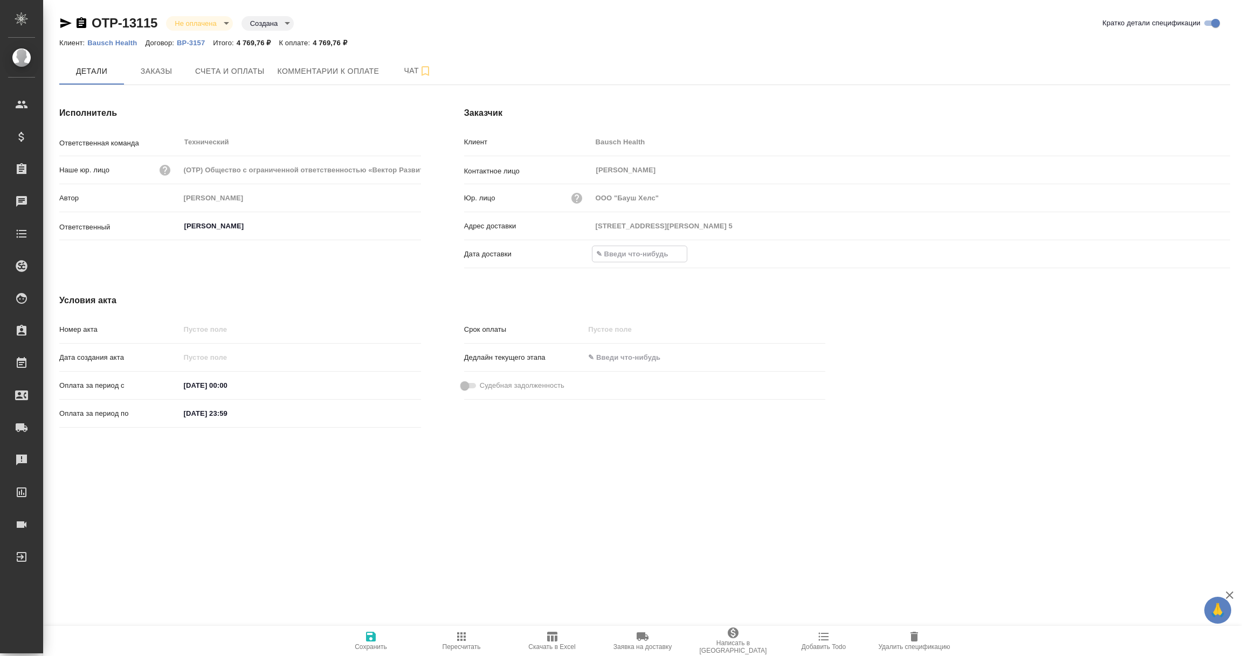
click at [660, 250] on input "text" at bounding box center [639, 254] width 94 height 16
click at [1200, 251] on icon "button" at bounding box center [1198, 253] width 13 height 13
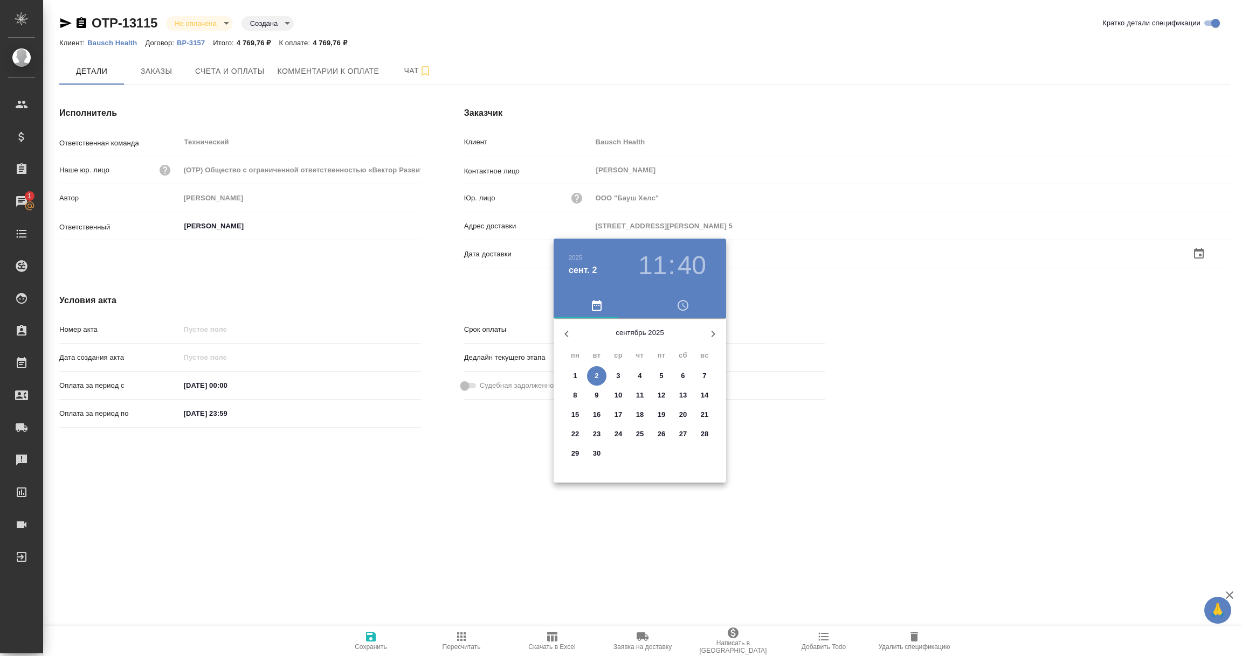
click at [602, 377] on span "2" at bounding box center [596, 376] width 19 height 11
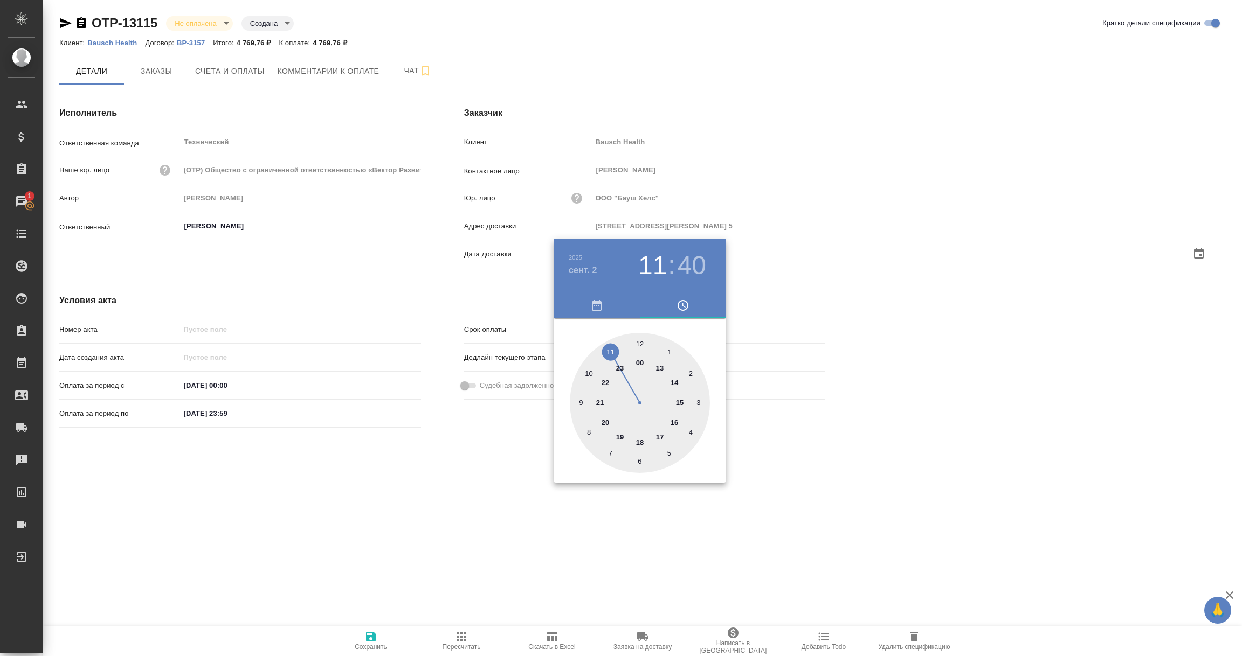
type input "[DATE] 11:40"
click at [868, 466] on div at bounding box center [621, 328] width 1242 height 656
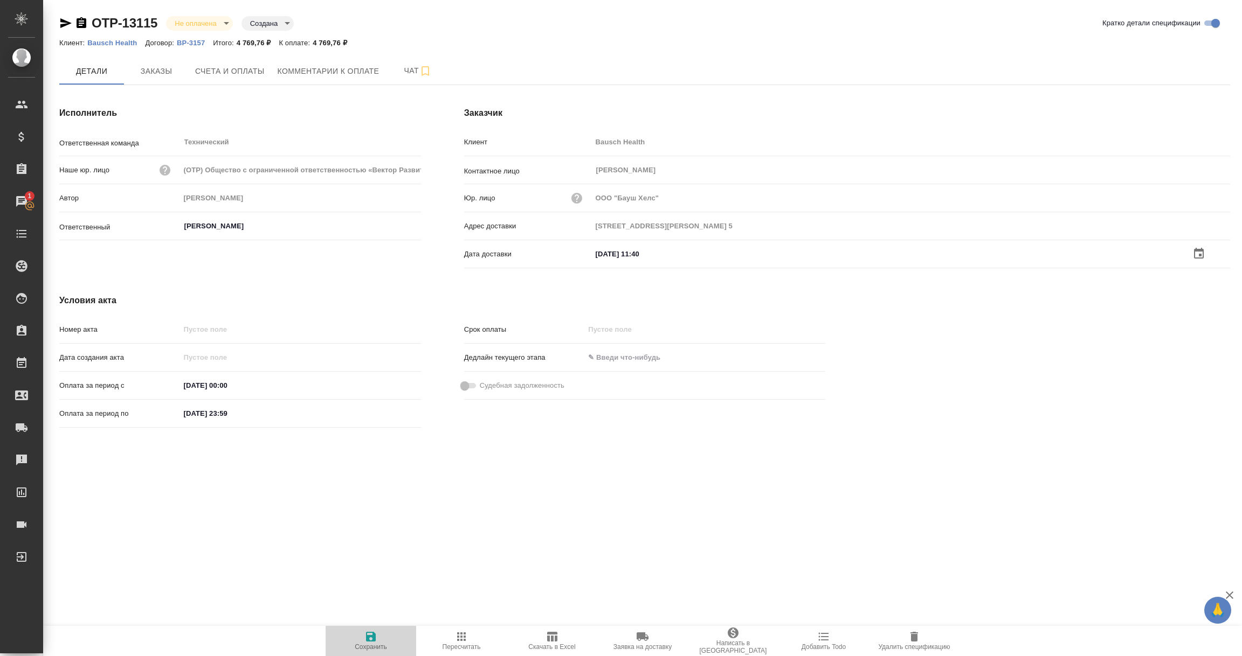
click at [373, 637] on icon "button" at bounding box center [371, 637] width 10 height 10
